Goal: Task Accomplishment & Management: Manage account settings

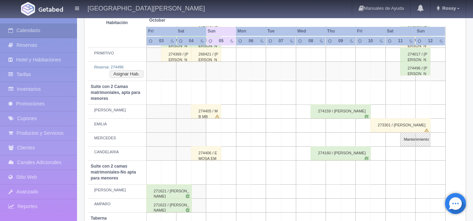
scroll to position [335, 0]
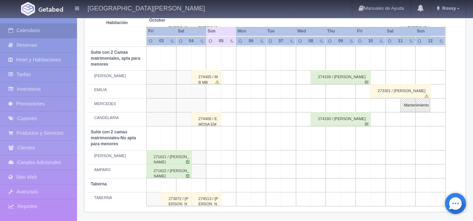
click at [211, 197] on div "274513 / [PERSON_NAME]" at bounding box center [206, 199] width 30 height 14
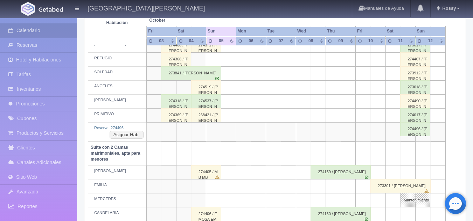
scroll to position [240, 0]
click at [210, 102] on div "274537 / [PERSON_NAME]" at bounding box center [206, 101] width 30 height 14
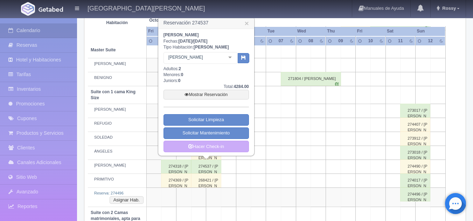
scroll to position [171, 0]
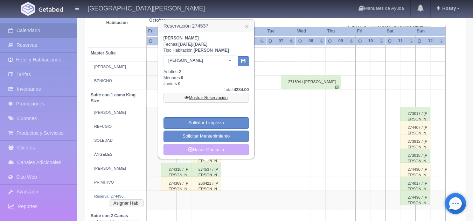
click at [220, 97] on link "Mostrar Reservación" at bounding box center [205, 98] width 85 height 10
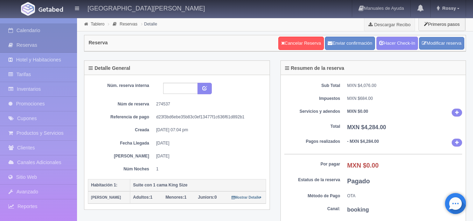
click at [59, 33] on link "Calendario" at bounding box center [38, 30] width 77 height 14
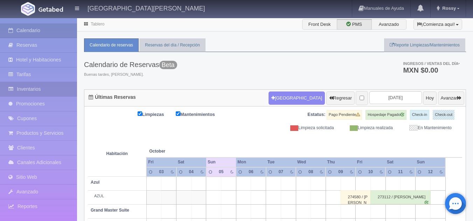
click at [44, 85] on link "Inventarios" at bounding box center [38, 89] width 77 height 14
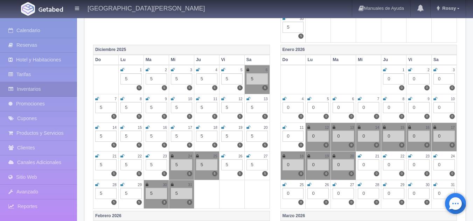
scroll to position [268, 0]
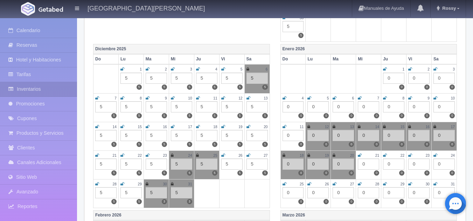
click at [307, 127] on icon at bounding box center [308, 127] width 3 height 4
click at [333, 125] on icon at bounding box center [333, 127] width 3 height 4
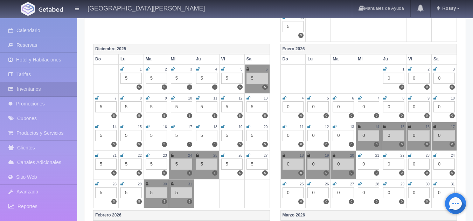
click at [359, 126] on icon at bounding box center [359, 127] width 3 height 4
click at [385, 127] on icon at bounding box center [384, 127] width 3 height 4
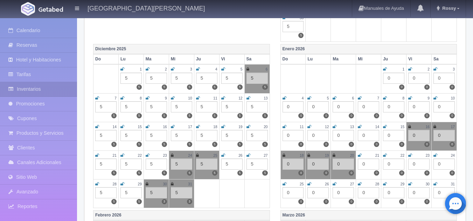
click at [408, 127] on icon at bounding box center [409, 127] width 3 height 4
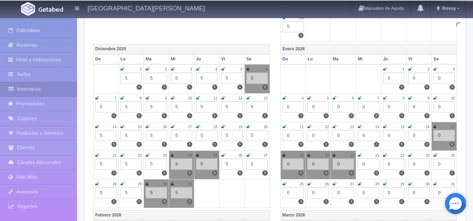
click at [435, 126] on icon at bounding box center [434, 127] width 3 height 4
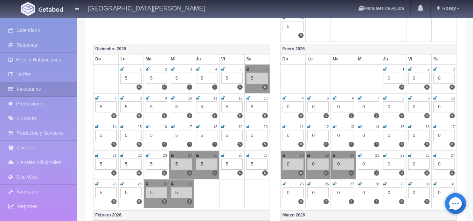
click at [283, 157] on icon at bounding box center [283, 156] width 3 height 4
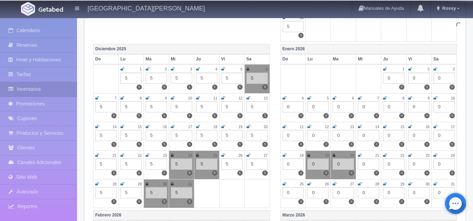
click at [310, 154] on icon at bounding box center [308, 156] width 3 height 4
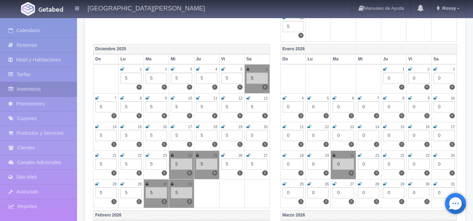
click at [335, 154] on icon at bounding box center [333, 156] width 3 height 4
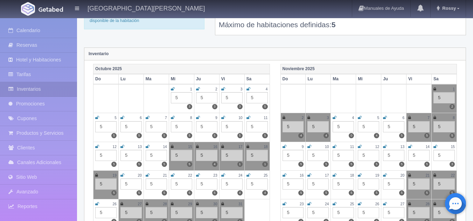
scroll to position [0, 0]
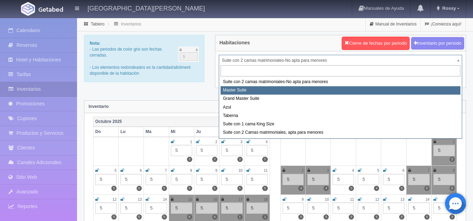
select select "1894"
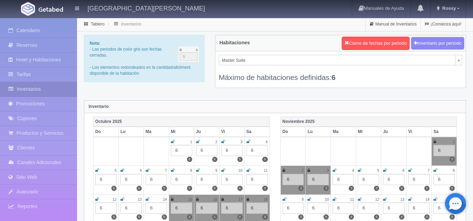
click at [297, 66] on div "Máximo de habitaciones definidas: 6" at bounding box center [340, 73] width 243 height 17
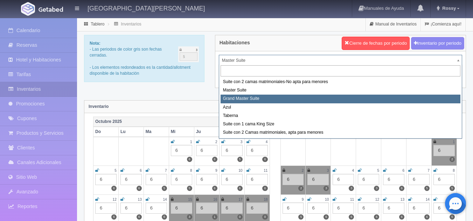
select select "1918"
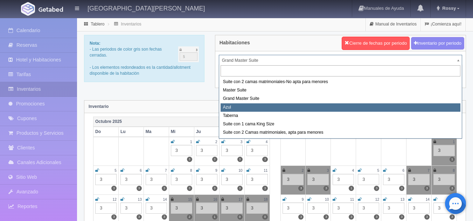
select select "1919"
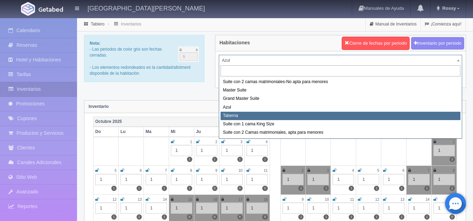
select select "1920"
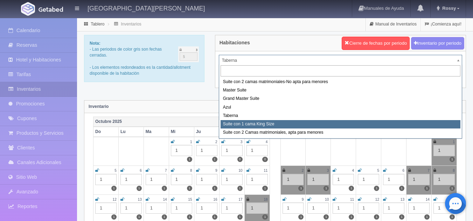
select select "1921"
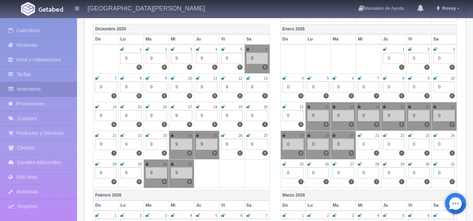
scroll to position [284, 0]
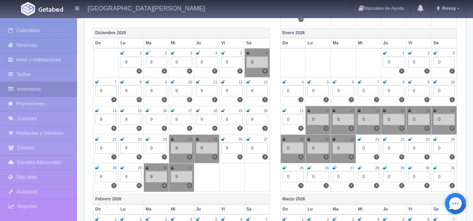
click at [308, 109] on icon at bounding box center [308, 111] width 3 height 4
click at [333, 109] on icon at bounding box center [333, 111] width 3 height 4
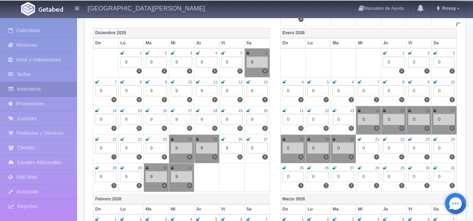
click at [360, 112] on icon at bounding box center [359, 111] width 3 height 4
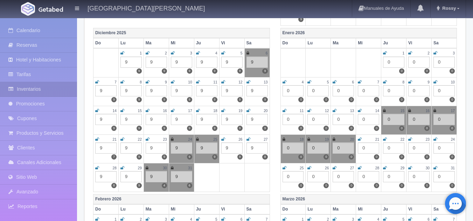
click at [384, 111] on icon at bounding box center [384, 111] width 3 height 4
click at [408, 111] on icon at bounding box center [409, 111] width 3 height 4
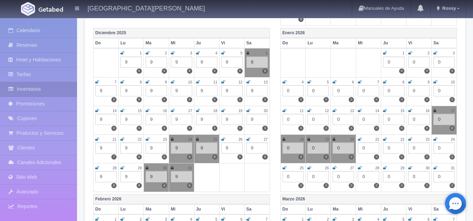
click at [436, 111] on icon at bounding box center [434, 111] width 3 height 4
click at [283, 139] on icon at bounding box center [283, 139] width 3 height 4
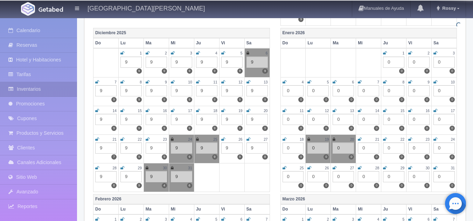
click at [308, 140] on icon at bounding box center [308, 139] width 3 height 4
click at [333, 140] on icon at bounding box center [333, 139] width 3 height 4
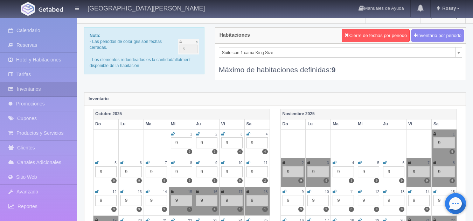
scroll to position [0, 0]
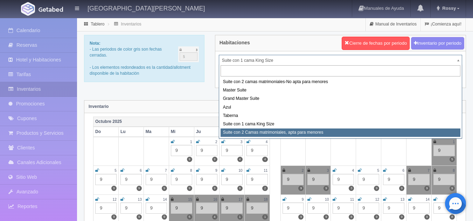
select select "1983"
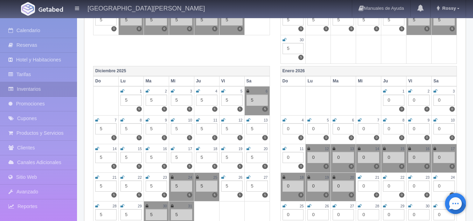
scroll to position [247, 0]
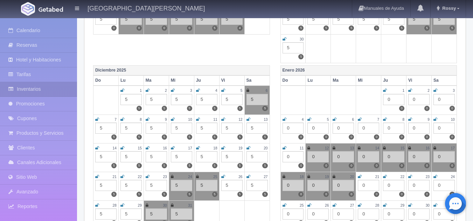
click at [309, 148] on icon at bounding box center [308, 148] width 3 height 4
click at [334, 148] on icon at bounding box center [333, 148] width 3 height 4
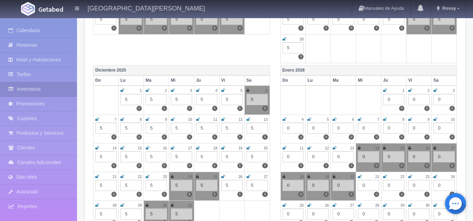
click at [357, 148] on td "14 0 0" at bounding box center [368, 157] width 25 height 29
click at [359, 148] on icon at bounding box center [359, 148] width 3 height 4
click at [385, 149] on icon at bounding box center [384, 148] width 3 height 4
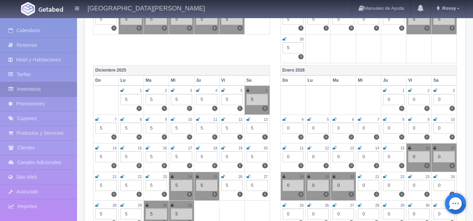
click at [410, 147] on icon at bounding box center [409, 148] width 3 height 4
click at [434, 149] on icon at bounding box center [434, 148] width 3 height 4
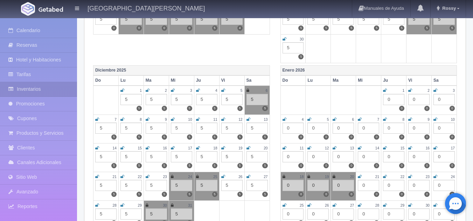
click at [283, 176] on icon at bounding box center [283, 177] width 3 height 4
click at [308, 177] on icon at bounding box center [308, 177] width 3 height 4
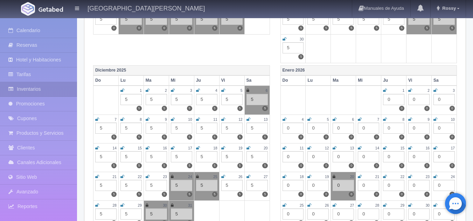
click at [333, 177] on icon at bounding box center [333, 177] width 3 height 4
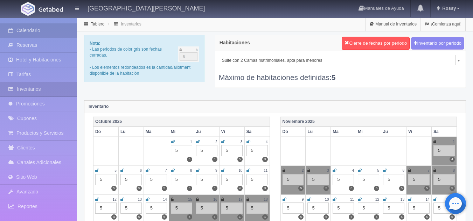
click at [52, 33] on link "Calendario" at bounding box center [38, 30] width 77 height 14
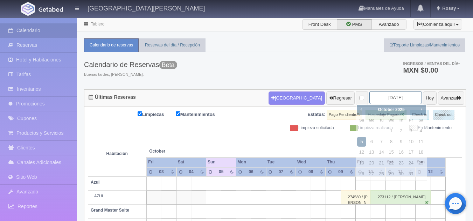
click at [391, 100] on input "2025-10-05" at bounding box center [395, 97] width 52 height 13
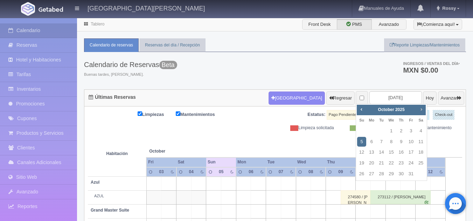
click at [424, 111] on span "Next" at bounding box center [421, 110] width 6 height 6
click at [391, 173] on link "31" at bounding box center [391, 174] width 9 height 10
type input "[DATE]"
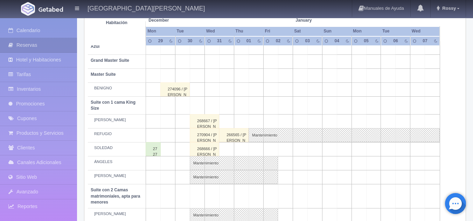
scroll to position [136, 0]
click at [231, 137] on div "266565 / [PERSON_NAME]" at bounding box center [233, 135] width 29 height 14
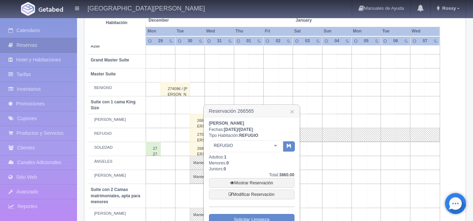
click at [269, 82] on td at bounding box center [270, 76] width 15 height 14
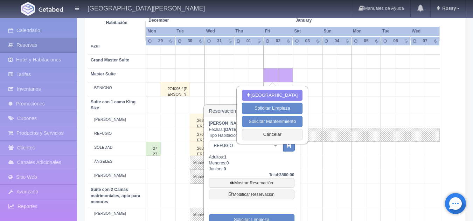
click at [267, 141] on div "Nueva Reserva Solicitar Limpieza Solicitar Mantenimiento Cancelar" at bounding box center [272, 115] width 70 height 57
click at [276, 135] on button "Cancelar" at bounding box center [272, 135] width 61 height 12
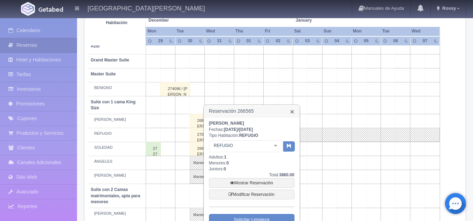
click at [290, 112] on link "×" at bounding box center [292, 111] width 4 height 7
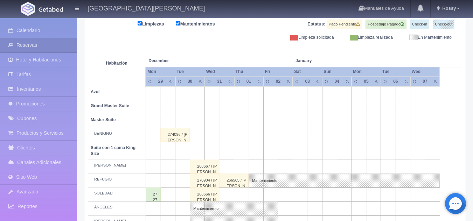
scroll to position [89, 0]
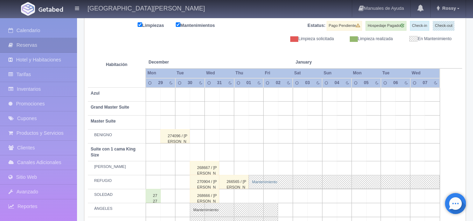
click at [266, 181] on link "Mantenimiento" at bounding box center [343, 182] width 191 height 14
select select "Mantenimiento"
select select "1921_REFUGIO"
type input "[DATE]"
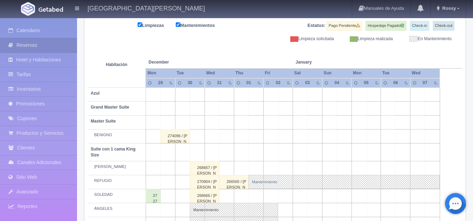
type textarea "RESERVA [PERSON_NAME]"
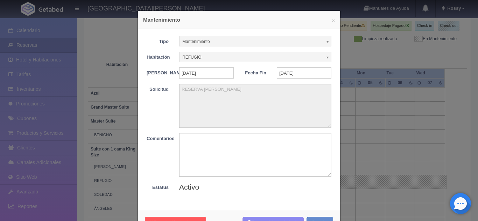
click at [333, 21] on div "× Mantenimiento" at bounding box center [239, 20] width 202 height 18
click at [332, 21] on div "× Mantenimiento" at bounding box center [239, 20] width 202 height 18
click at [332, 21] on button "×" at bounding box center [333, 20] width 3 height 5
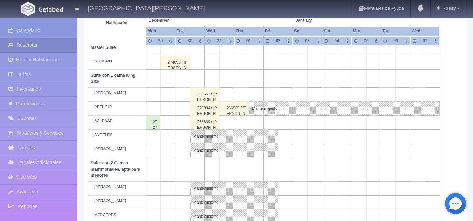
scroll to position [163, 0]
click at [242, 134] on link "Mantenimiento" at bounding box center [234, 136] width 88 height 14
select select "1921_ÁNGELES"
type input "[DATE]"
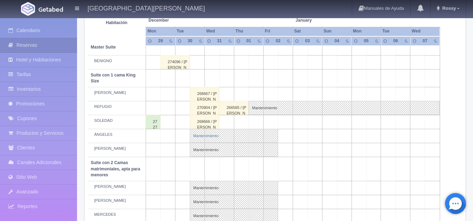
type textarea "BLOQUEO [PERSON_NAME]"
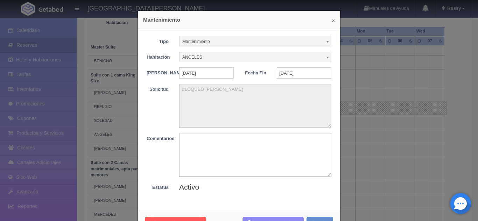
click at [332, 20] on button "×" at bounding box center [333, 20] width 3 height 5
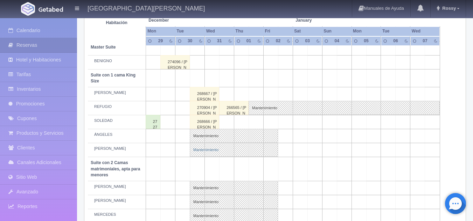
click at [241, 150] on link "Mantenimiento" at bounding box center [234, 150] width 88 height 14
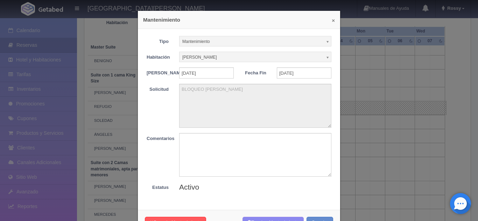
click at [332, 22] on button "×" at bounding box center [333, 20] width 3 height 5
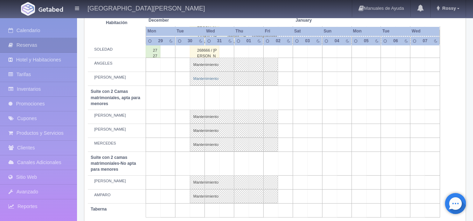
scroll to position [246, 0]
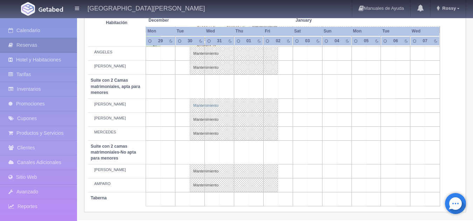
click at [215, 105] on link "Mantenimiento" at bounding box center [234, 106] width 88 height 14
select select "1983_CELSO"
type textarea "BLOQUEO [PERSON_NAME]"
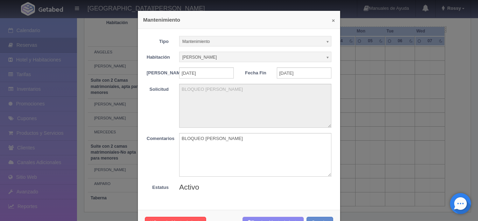
click at [332, 21] on button "×" at bounding box center [333, 20] width 3 height 5
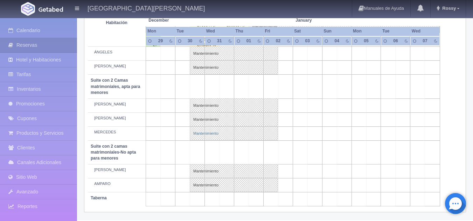
click at [230, 131] on link "Mantenimiento" at bounding box center [234, 134] width 88 height 14
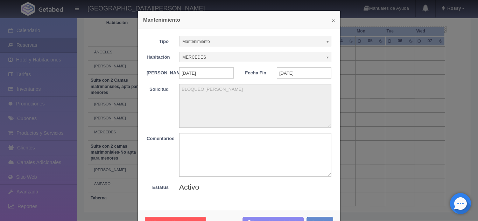
click at [332, 20] on button "×" at bounding box center [333, 20] width 3 height 5
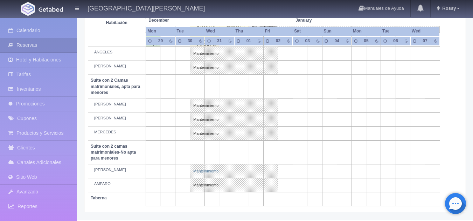
click at [233, 167] on link "Mantenimiento" at bounding box center [234, 171] width 88 height 14
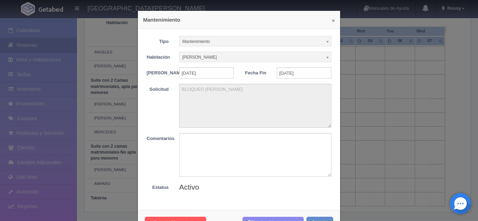
click at [332, 19] on button "×" at bounding box center [333, 20] width 3 height 5
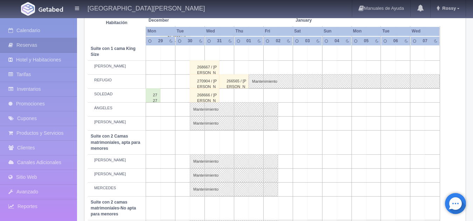
scroll to position [190, 0]
click at [269, 83] on link "Mantenimiento" at bounding box center [343, 82] width 191 height 14
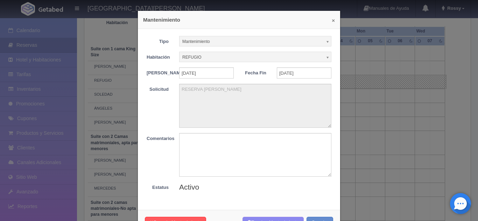
click at [332, 21] on button "×" at bounding box center [333, 20] width 3 height 5
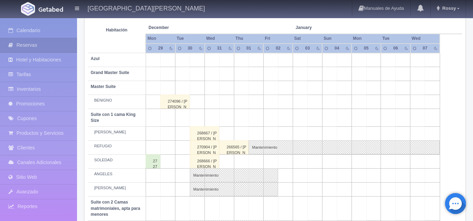
scroll to position [125, 0]
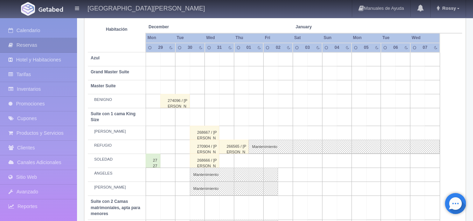
click at [208, 137] on div "268667 / [PERSON_NAME]" at bounding box center [204, 133] width 29 height 14
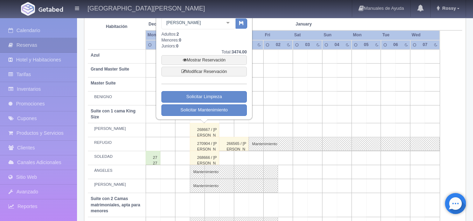
scroll to position [128, 0]
click at [208, 143] on div "270904 / [PERSON_NAME]" at bounding box center [204, 144] width 29 height 14
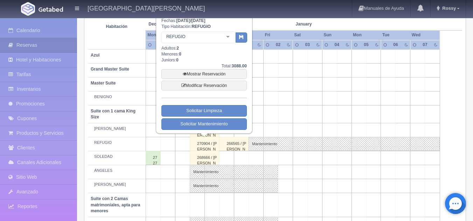
scroll to position [139, 0]
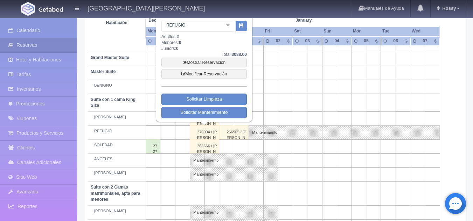
click at [208, 143] on div "268666 / [PERSON_NAME]" at bounding box center [204, 147] width 29 height 14
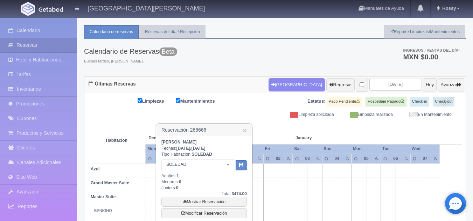
scroll to position [13, 0]
click at [246, 132] on link "×" at bounding box center [244, 130] width 4 height 7
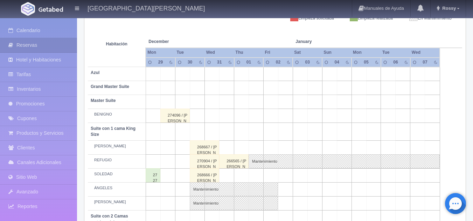
scroll to position [0, 0]
